Goal: Find specific page/section: Find specific page/section

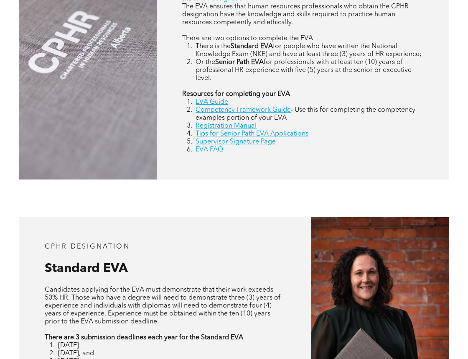
scroll to position [430, 0]
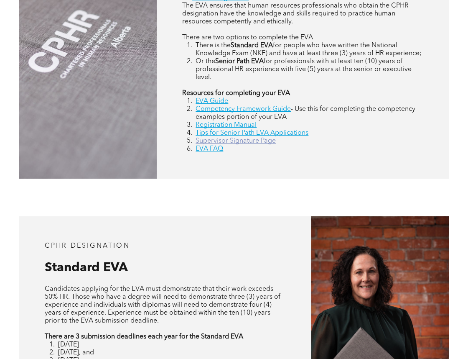
click at [239, 142] on link "Supervisor Signature Page" at bounding box center [236, 141] width 80 height 7
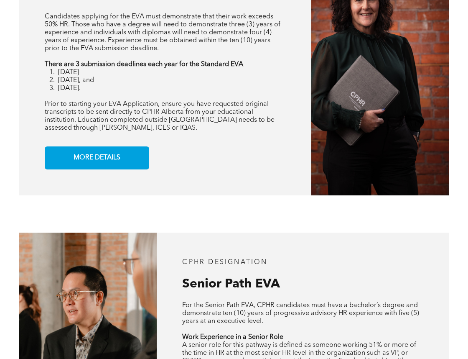
scroll to position [702, 0]
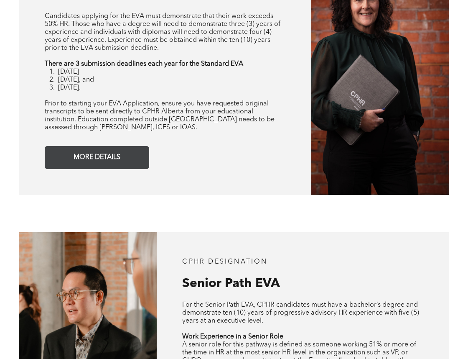
click at [127, 160] on link "MORE DETAILS" at bounding box center [97, 157] width 105 height 23
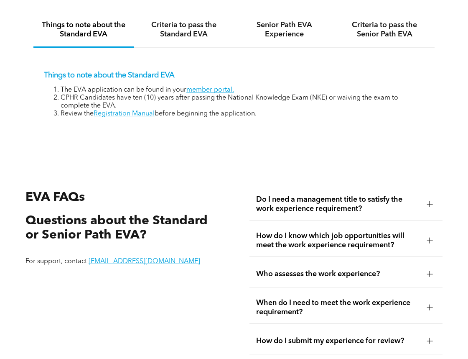
scroll to position [1217, 0]
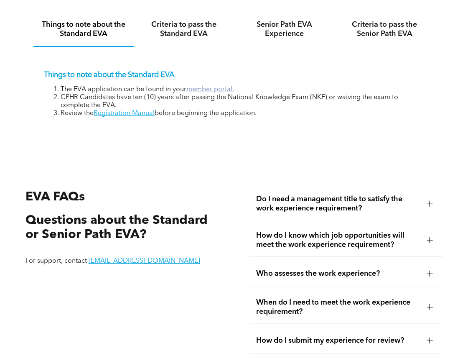
click at [205, 89] on link "member portal." at bounding box center [211, 89] width 48 height 7
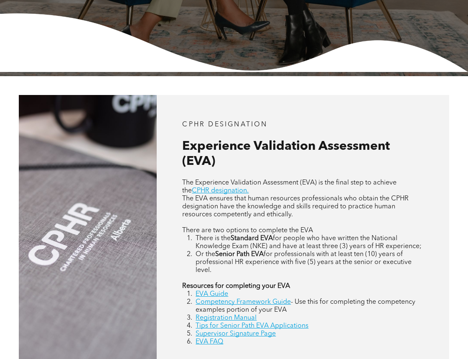
scroll to position [236, 0]
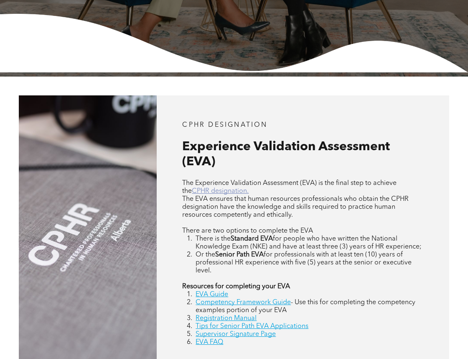
click at [212, 192] on link "CPHR designation." at bounding box center [220, 191] width 57 height 7
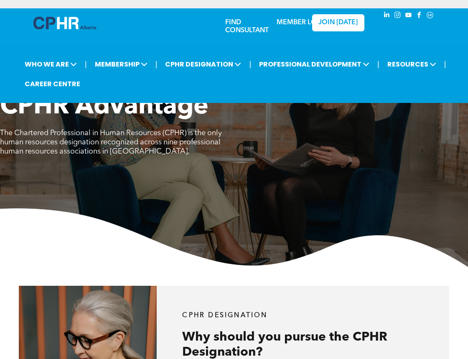
click at [287, 21] on link "MEMBER LOGIN" at bounding box center [303, 22] width 52 height 7
